Goal: Information Seeking & Learning: Learn about a topic

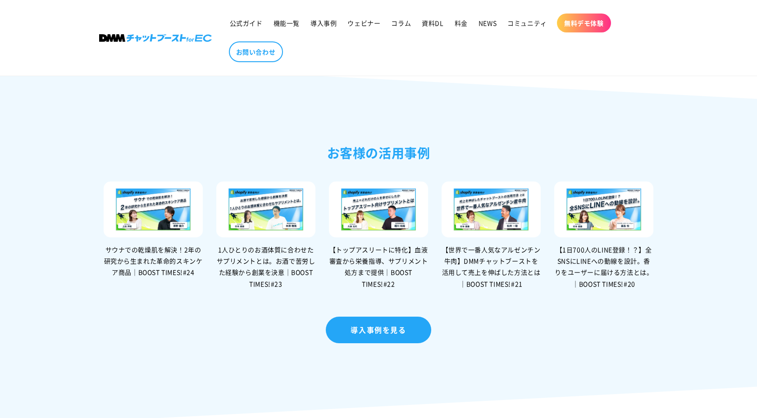
scroll to position [1841, 0]
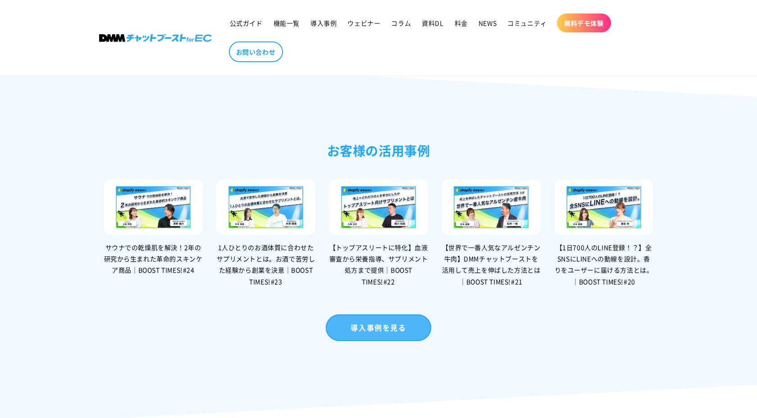
click at [354, 341] on link "導入事例を見る" at bounding box center [378, 327] width 105 height 27
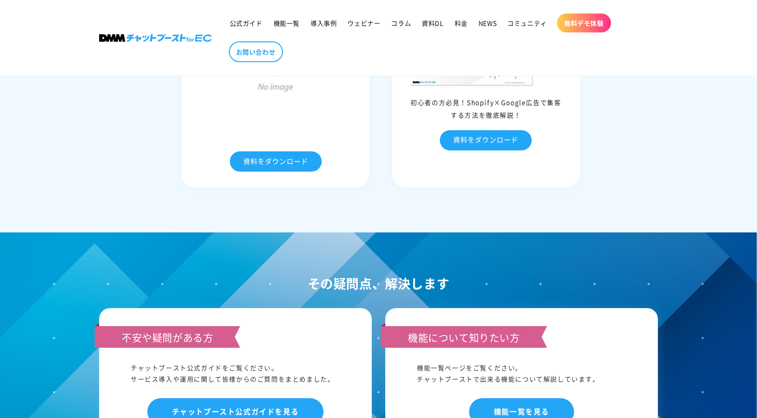
scroll to position [4400, 0]
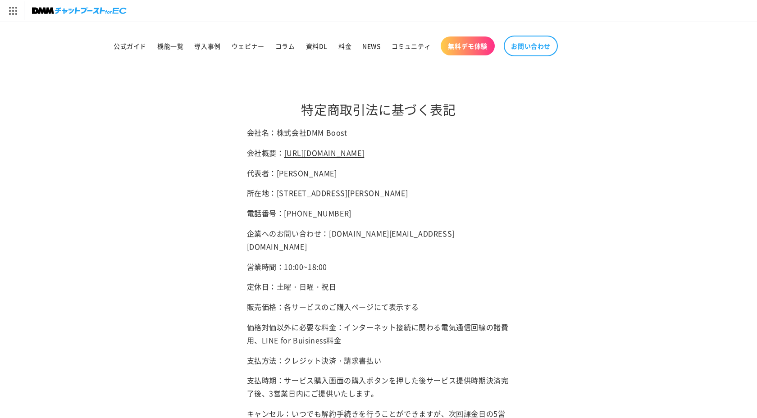
click at [362, 154] on link "https://hassyadai.notion.site/hassyadai/DMM-Boost-Inc-4c892540b7ef49d581e0935ed…" at bounding box center [324, 152] width 80 height 11
click at [345, 46] on span "料金" at bounding box center [344, 46] width 13 height 8
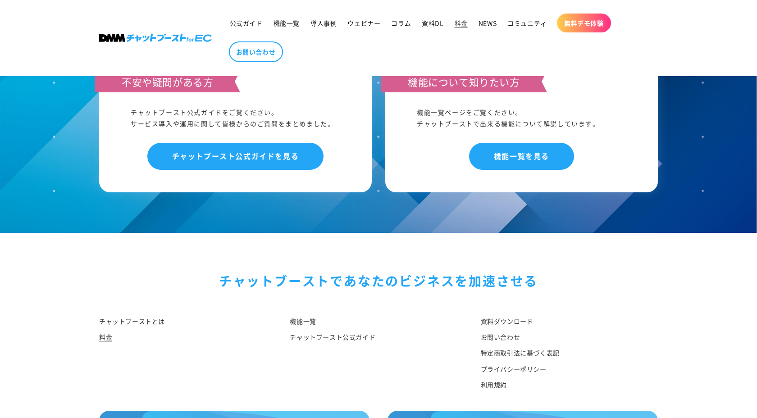
scroll to position [1061, 0]
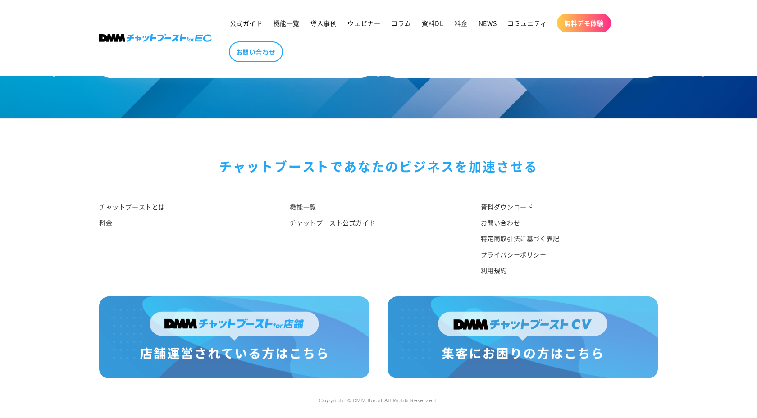
click at [281, 23] on span "機能一覧" at bounding box center [286, 23] width 26 height 8
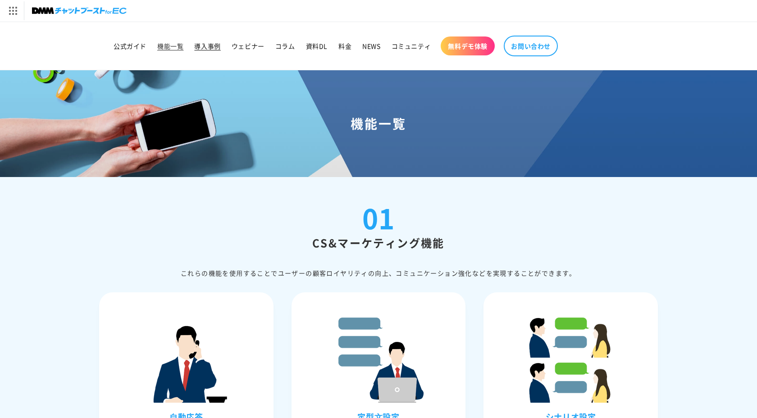
click at [215, 49] on span "導入事例" at bounding box center [207, 46] width 26 height 8
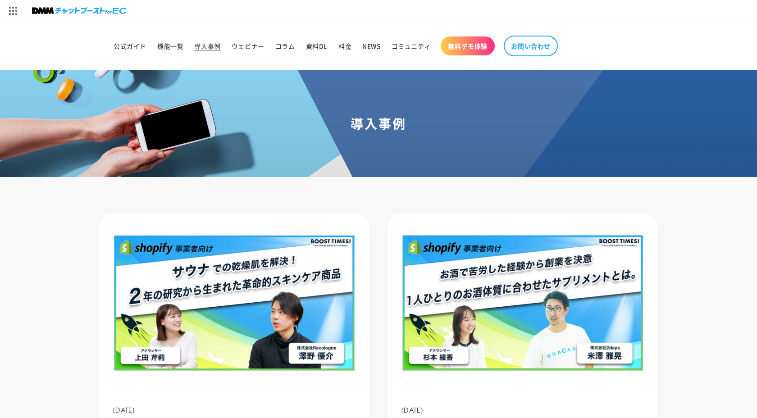
click at [248, 55] on ul "公式ガイド 機能一覧 導入事例 ウェビナー コラム 資料DL 料金 NEWS コミュニティ 無料デモ体験 お問い合わせ" at bounding box center [335, 46] width 454 height 30
click at [245, 45] on span "ウェビナー" at bounding box center [247, 46] width 33 height 8
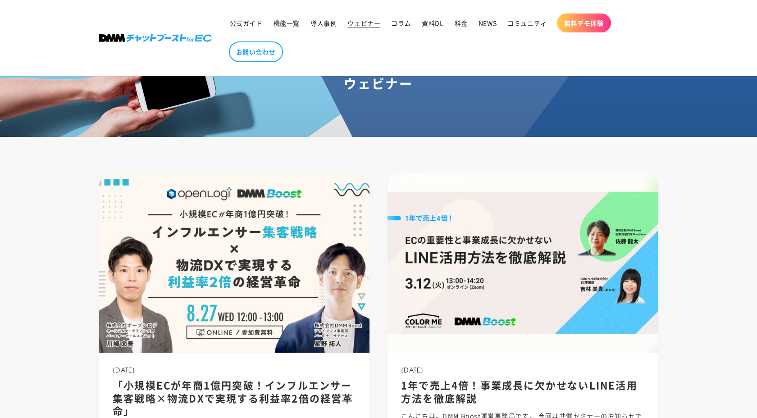
scroll to position [77, 0]
